Goal: Task Accomplishment & Management: Manage account settings

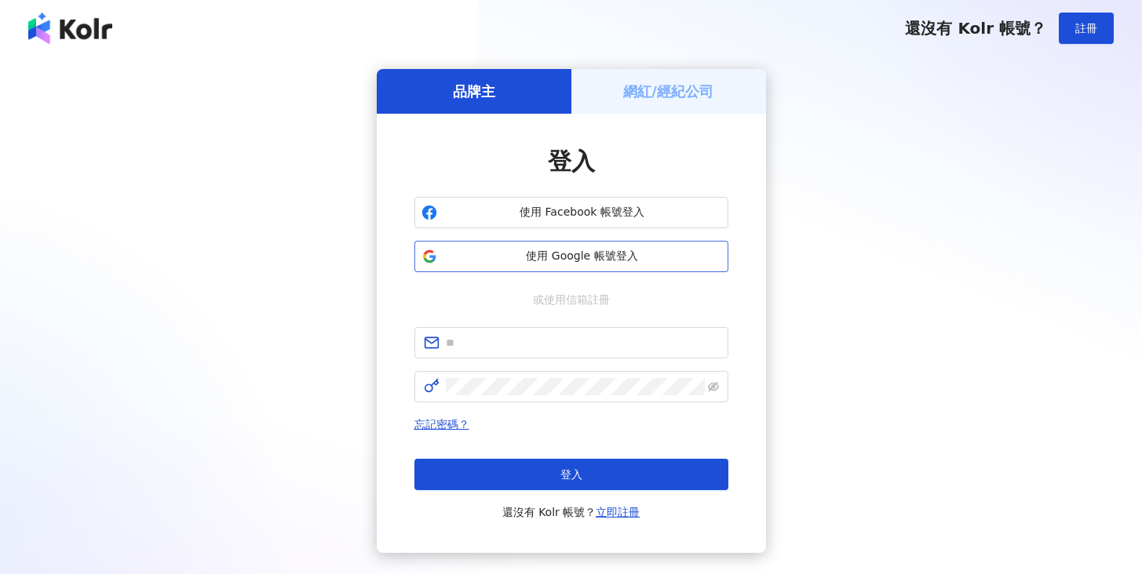
click at [531, 257] on span "使用 Google 帳號登入" at bounding box center [582, 257] width 278 height 16
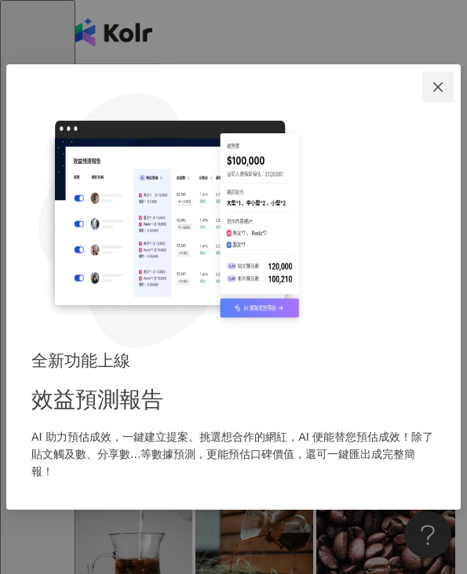
click at [437, 92] on icon "close" at bounding box center [437, 86] width 9 height 9
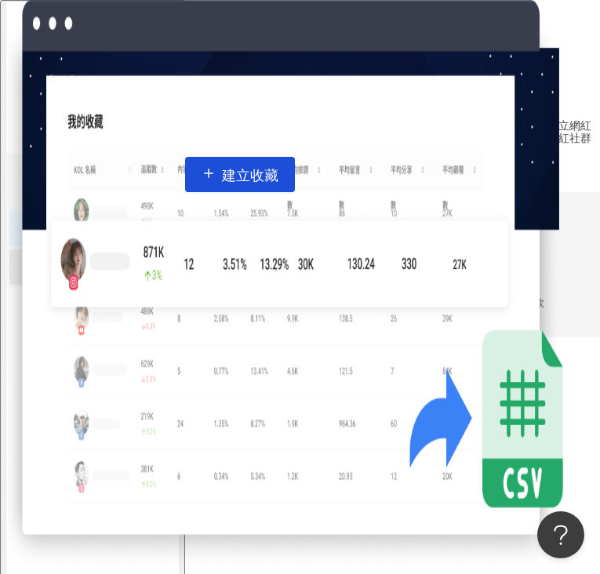
click at [83, 261] on link "貼文收藏" at bounding box center [105, 267] width 44 height 13
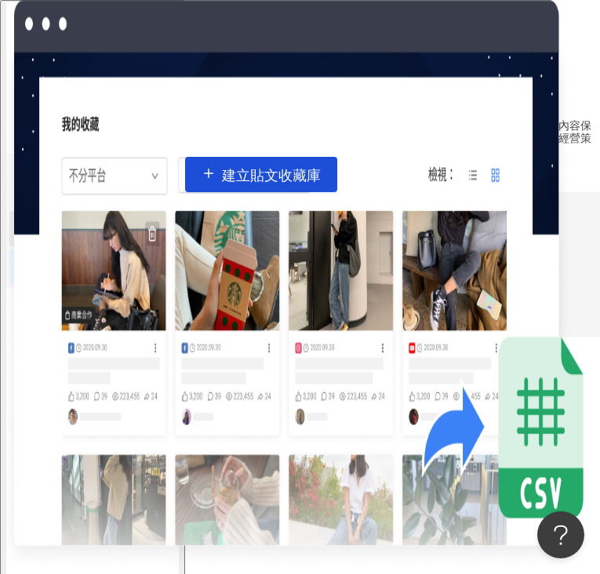
click at [93, 229] on link "網紅收藏" at bounding box center [105, 228] width 44 height 13
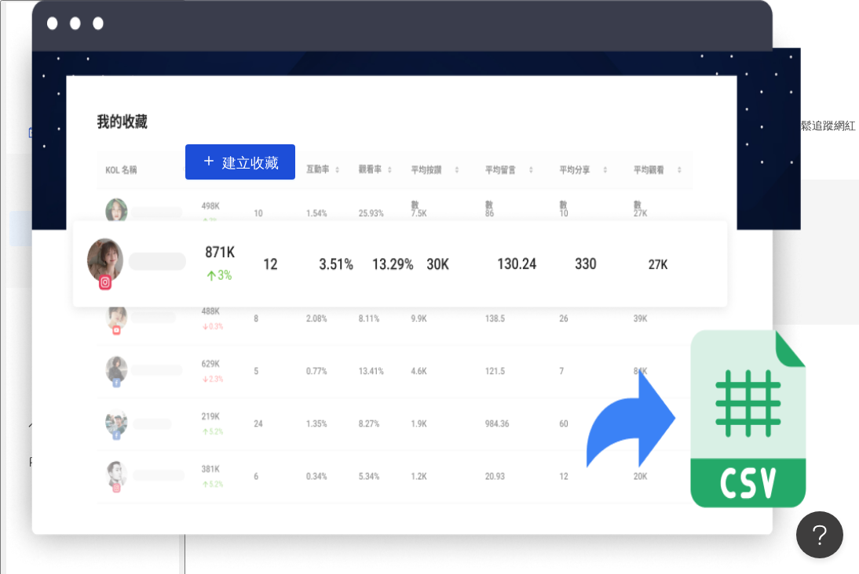
click at [818, 314] on div "J" at bounding box center [521, 345] width 673 height 63
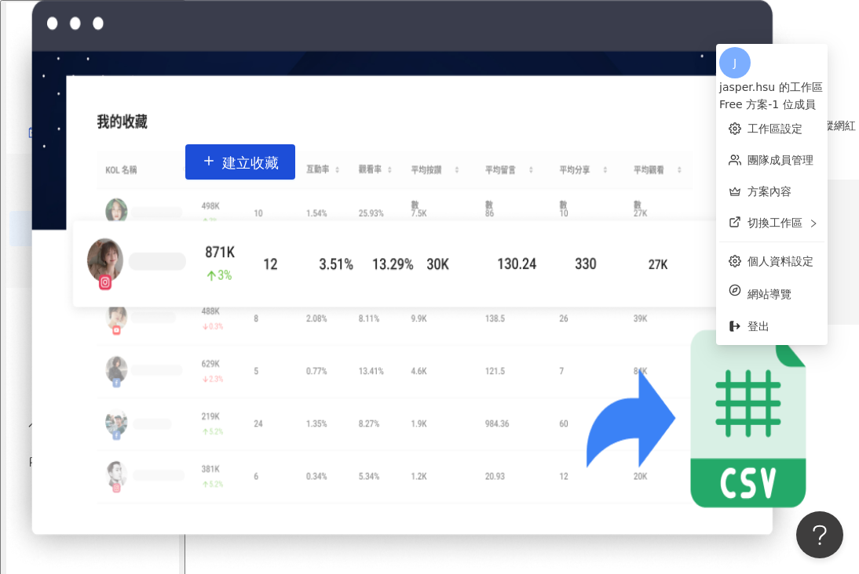
click at [486, 93] on div "網紅收藏 建立收藏" at bounding box center [521, 85] width 673 height 44
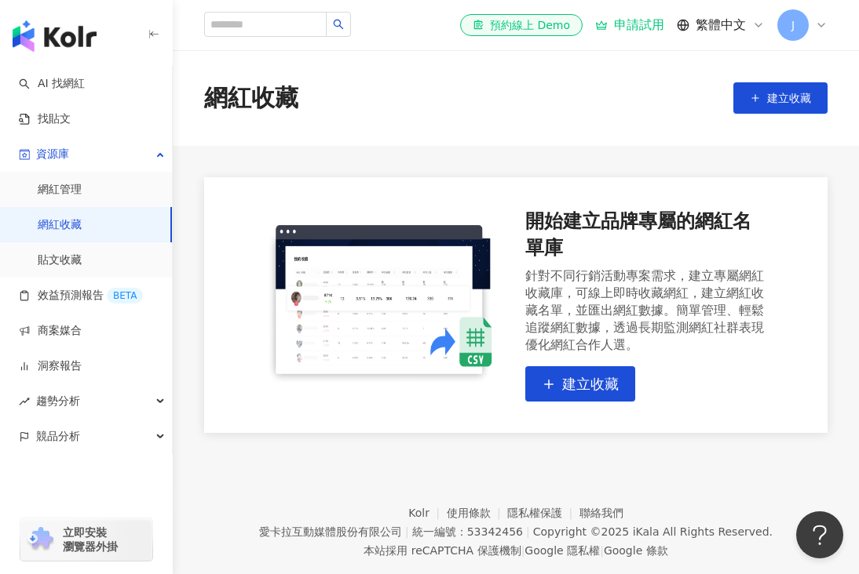
click at [628, 122] on div "網紅收藏 建立收藏" at bounding box center [516, 98] width 686 height 96
